Goal: Information Seeking & Learning: Find specific fact

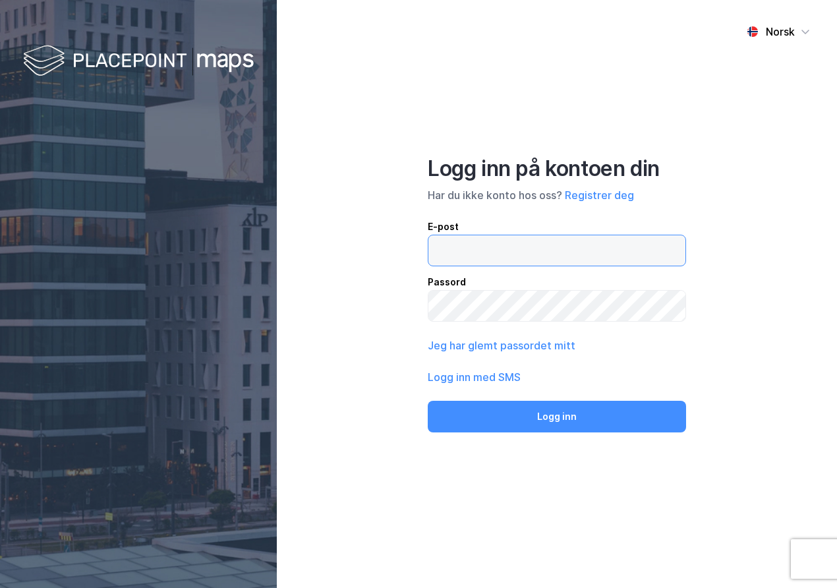
click at [492, 246] on input "email" at bounding box center [556, 250] width 257 height 30
type input "[EMAIL_ADDRESS][DOMAIN_NAME]"
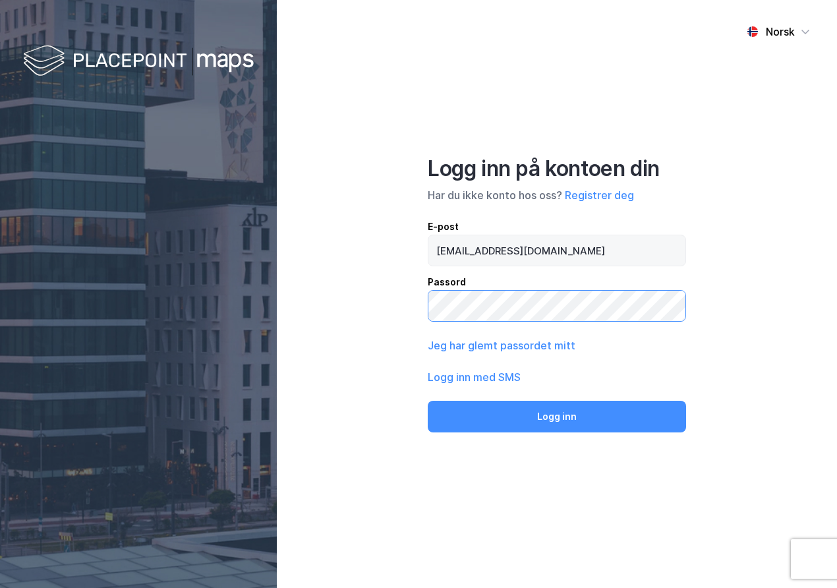
click at [428, 401] on button "Logg inn" at bounding box center [557, 417] width 258 height 32
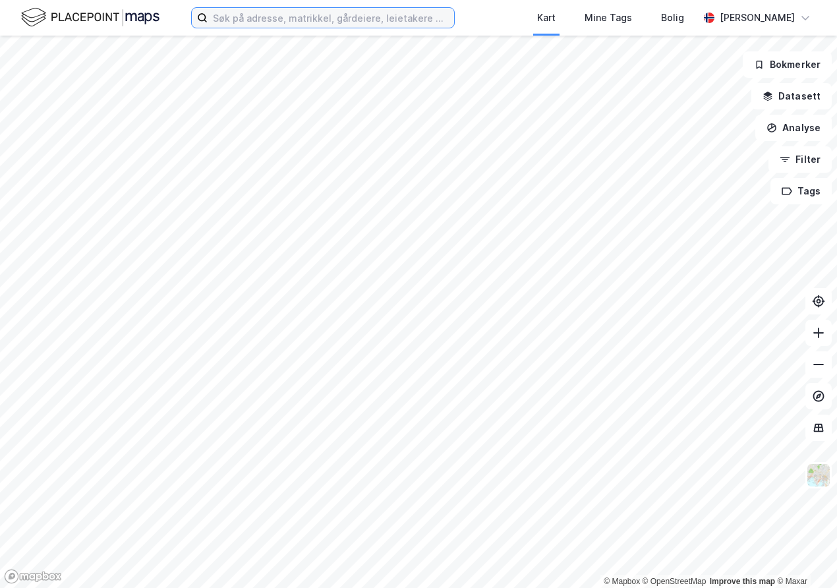
click at [271, 14] on input at bounding box center [331, 18] width 246 height 20
click at [274, 15] on input at bounding box center [331, 18] width 246 height 20
paste input "[PERSON_NAME]"
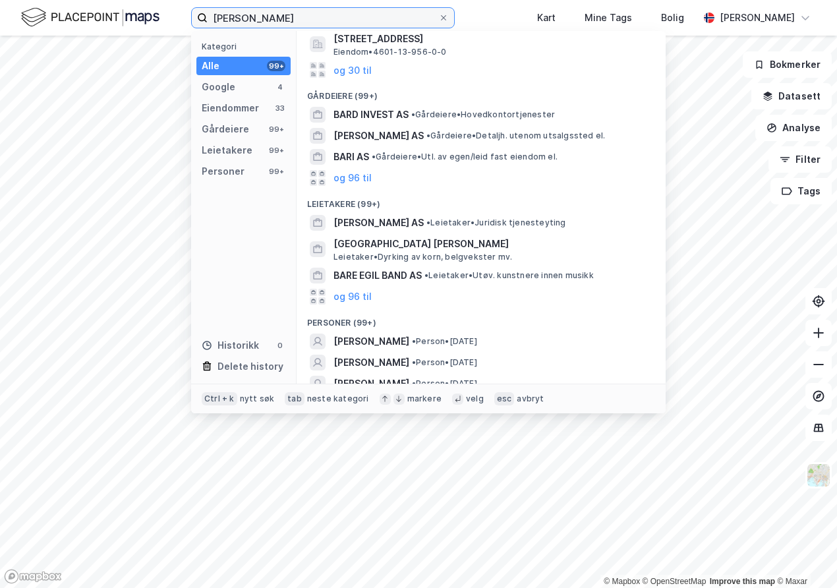
scroll to position [240, 0]
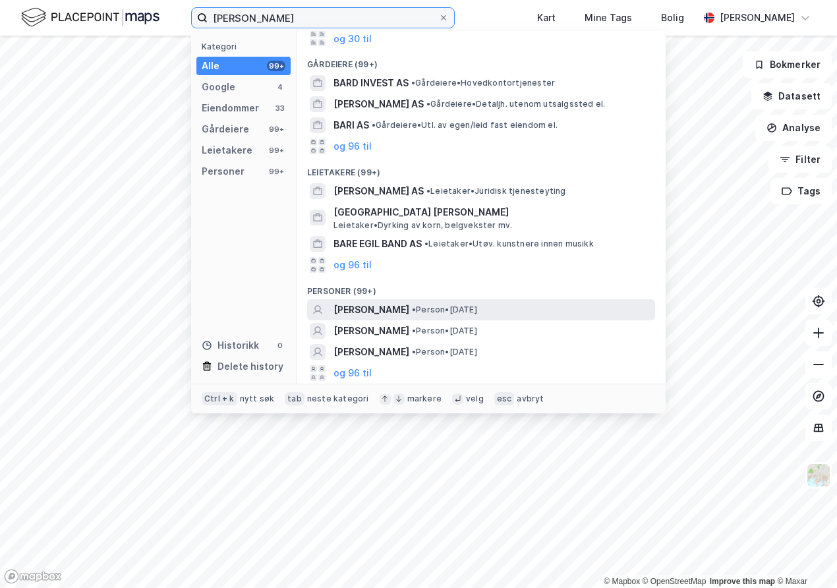
type input "[PERSON_NAME]"
click at [390, 314] on span "[PERSON_NAME]" at bounding box center [371, 310] width 76 height 16
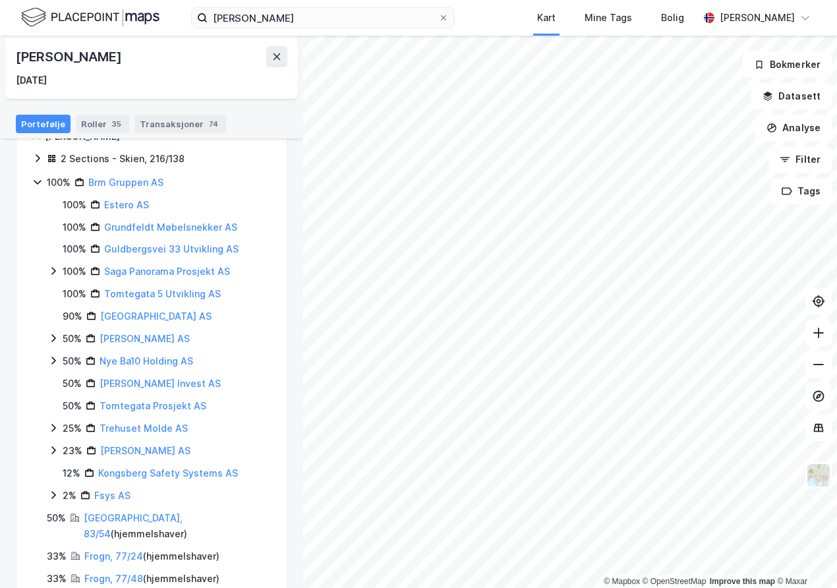
scroll to position [162, 0]
click at [138, 246] on link "Guldbergsvei 33 Utvikling AS" at bounding box center [171, 250] width 134 height 11
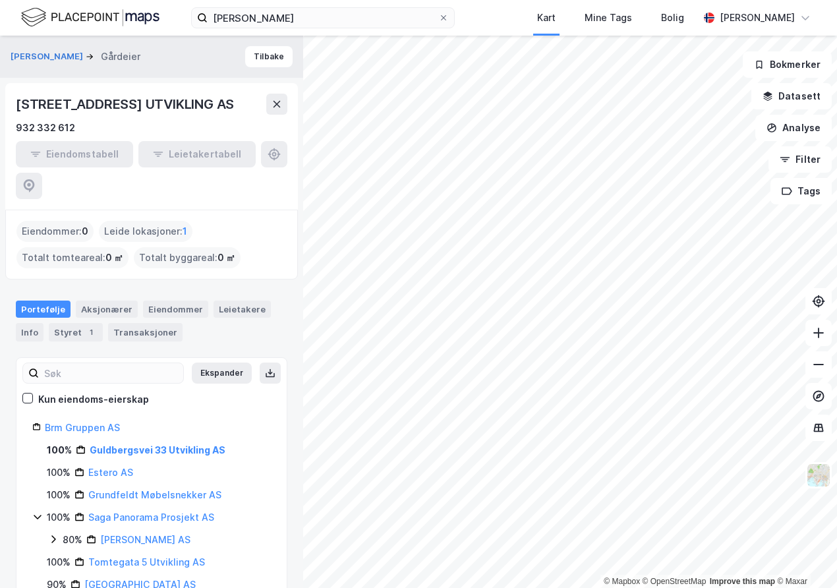
scroll to position [42, 0]
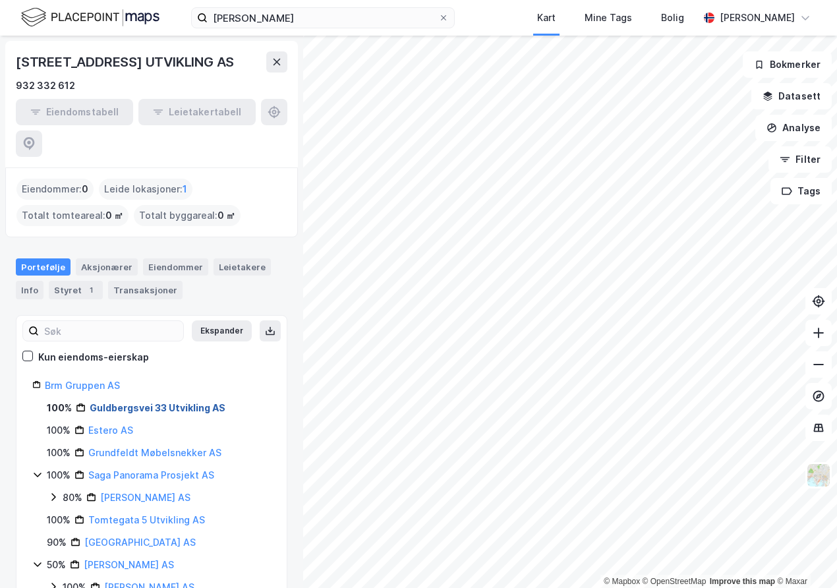
click at [157, 402] on link "Guldbergsvei 33 Utvikling AS" at bounding box center [158, 407] width 136 height 11
click at [30, 353] on icon at bounding box center [27, 355] width 7 height 5
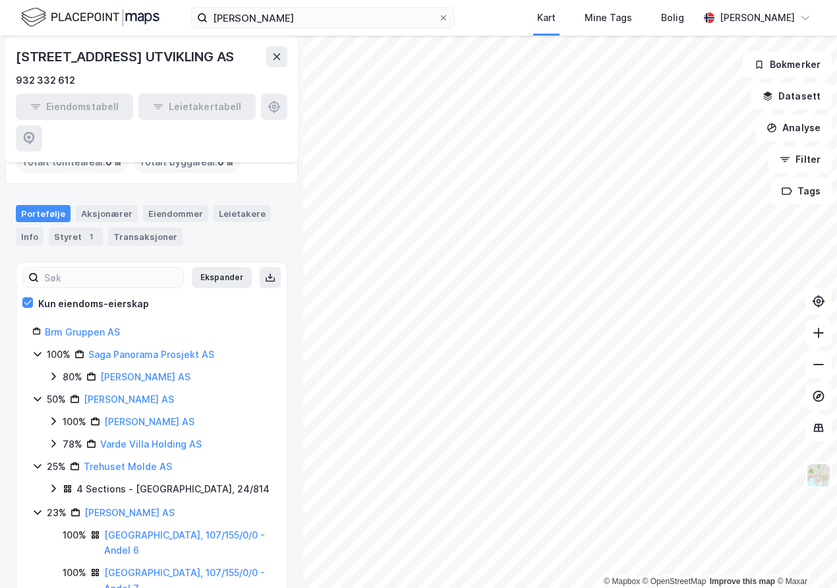
scroll to position [51, 0]
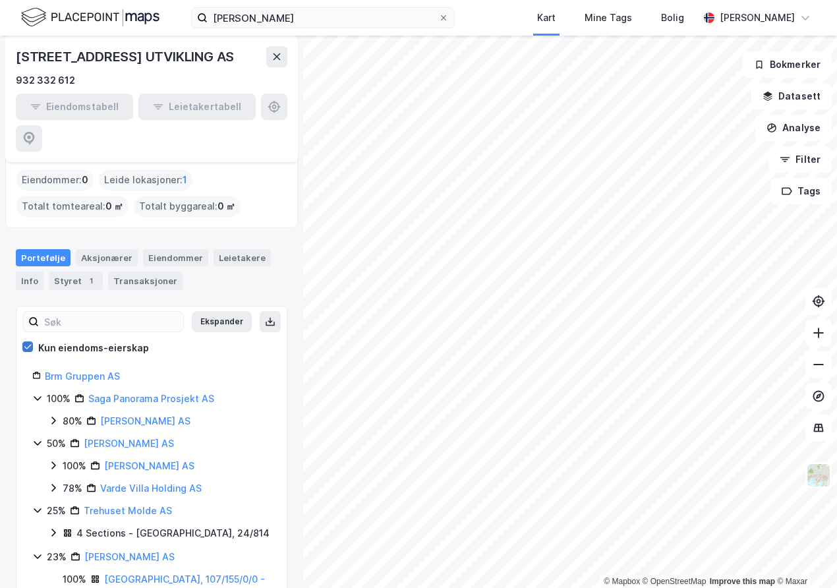
click at [28, 342] on icon at bounding box center [27, 346] width 9 height 9
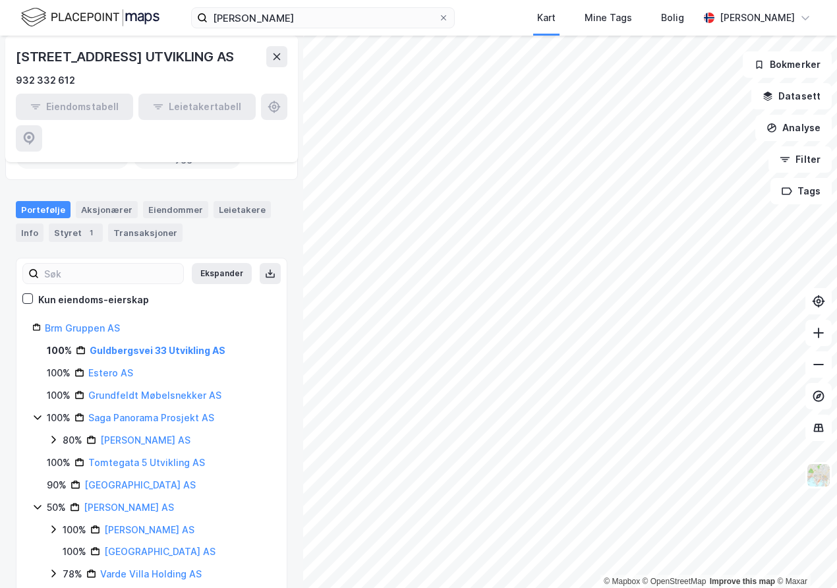
scroll to position [159, 0]
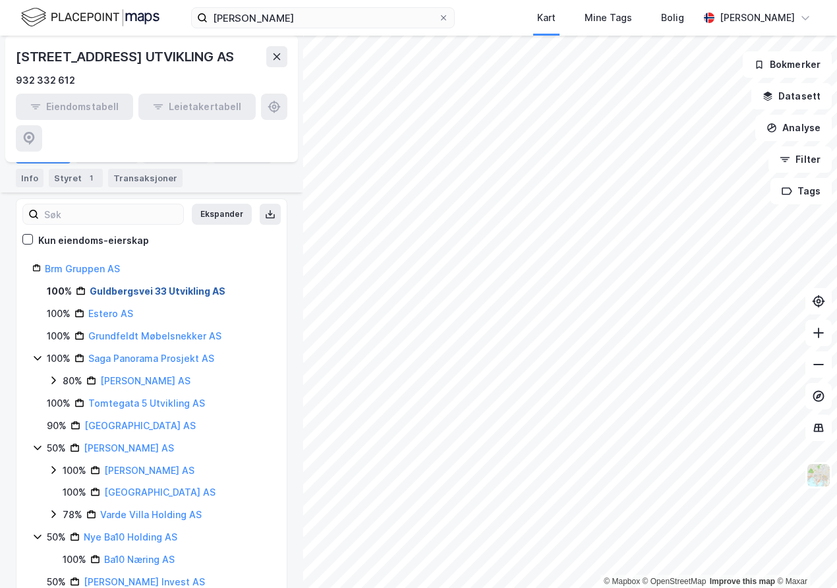
click at [165, 285] on link "Guldbergsvei 33 Utvikling AS" at bounding box center [158, 290] width 136 height 11
